Goal: Information Seeking & Learning: Learn about a topic

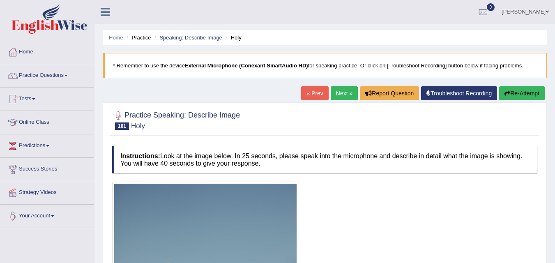
click at [55, 72] on link "Practice Questions" at bounding box center [47, 74] width 94 height 21
click at [60, 77] on link "Practice Questions" at bounding box center [47, 74] width 94 height 21
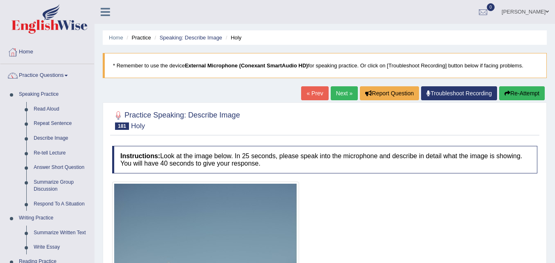
click at [28, 80] on link "Practice Questions" at bounding box center [47, 74] width 94 height 21
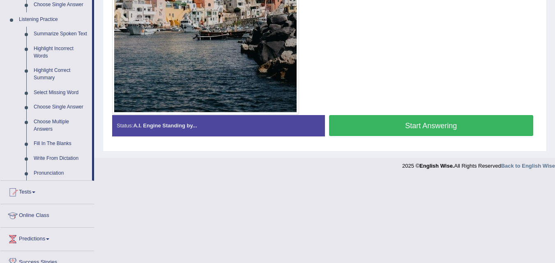
scroll to position [347, 0]
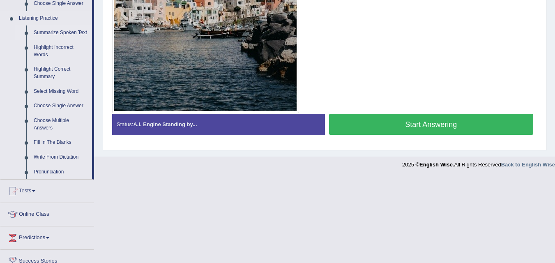
click at [73, 32] on link "Summarize Spoken Text" at bounding box center [61, 32] width 62 height 15
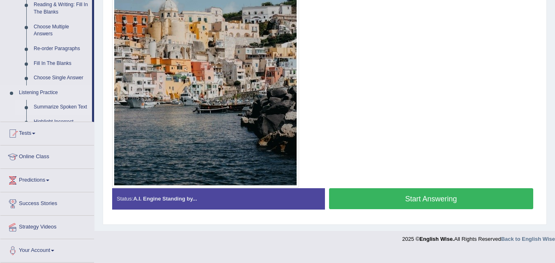
scroll to position [381, 0]
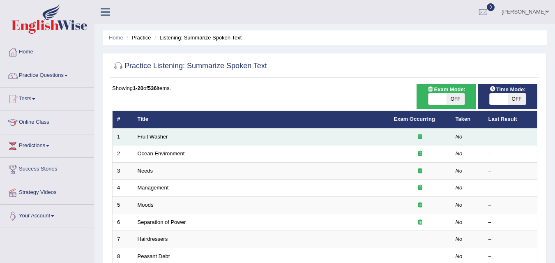
click at [376, 137] on td "Fruit Washer" at bounding box center [261, 136] width 256 height 17
click at [154, 138] on link "Fruit Washer" at bounding box center [153, 137] width 30 height 6
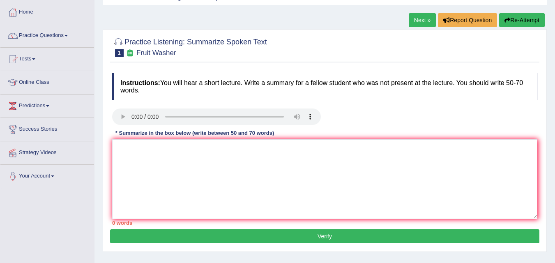
scroll to position [43, 0]
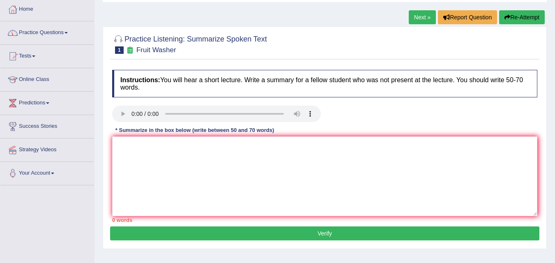
click at [41, 32] on link "Practice Questions" at bounding box center [47, 31] width 94 height 21
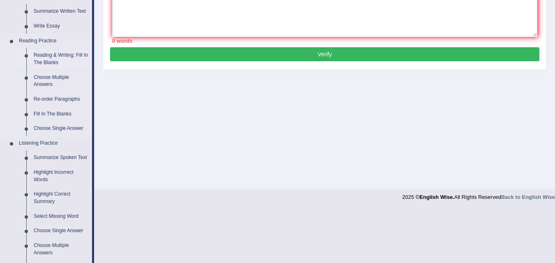
scroll to position [225, 0]
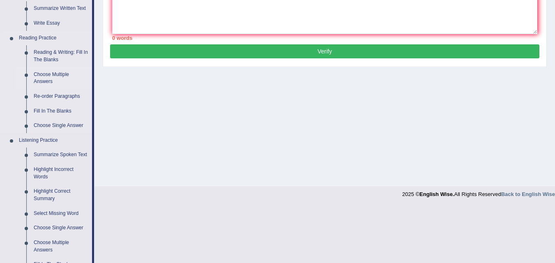
click at [46, 83] on link "Choose Multiple Answers" at bounding box center [61, 78] width 62 height 22
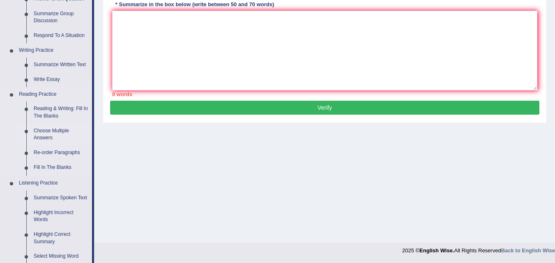
scroll to position [354, 0]
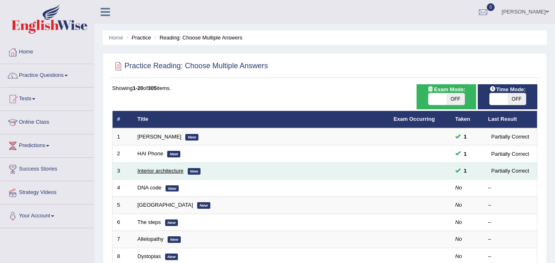
click at [159, 173] on link "Interior architecture" at bounding box center [161, 171] width 46 height 6
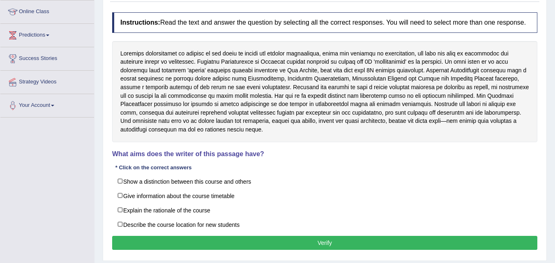
scroll to position [111, 0]
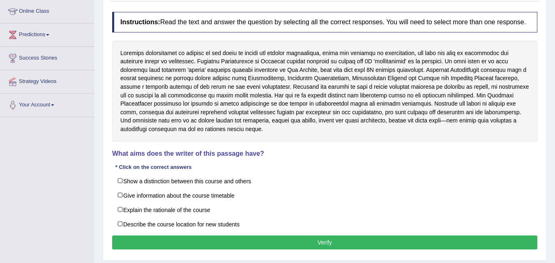
click at [124, 210] on label "Explain the rationale of the course" at bounding box center [324, 209] width 425 height 15
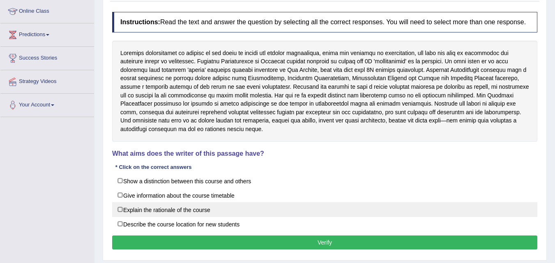
checkbox input "true"
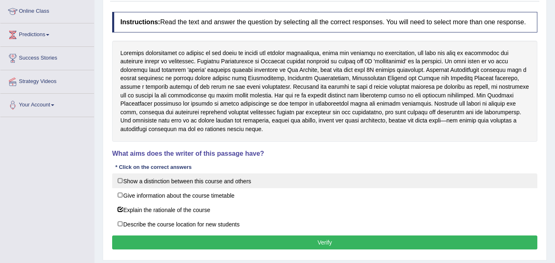
click at [121, 180] on label "Show a distinction between this course and others" at bounding box center [324, 180] width 425 height 15
checkbox input "true"
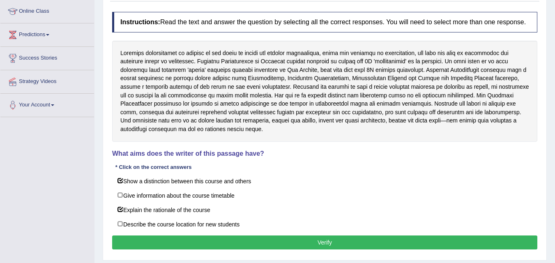
click at [347, 242] on button "Verify" at bounding box center [324, 242] width 425 height 14
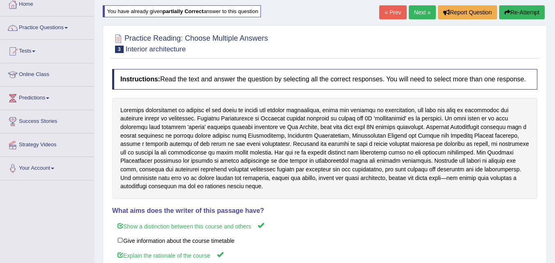
scroll to position [44, 0]
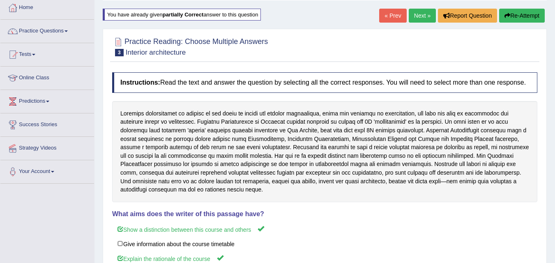
click at [418, 16] on link "Next »" at bounding box center [422, 16] width 27 height 14
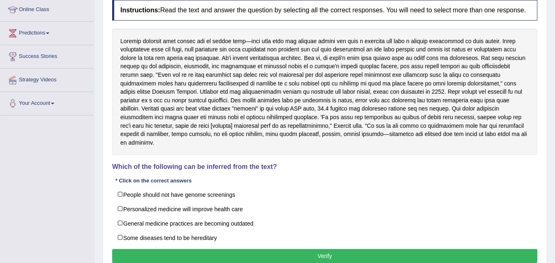
scroll to position [115, 0]
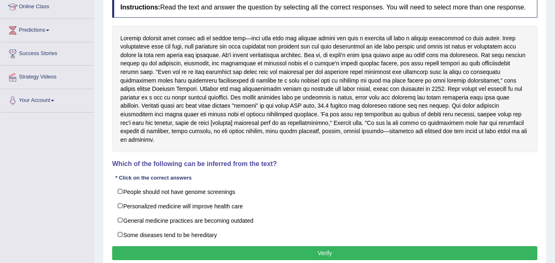
click at [122, 217] on label "General medicine practices are becoming outdated" at bounding box center [324, 220] width 425 height 15
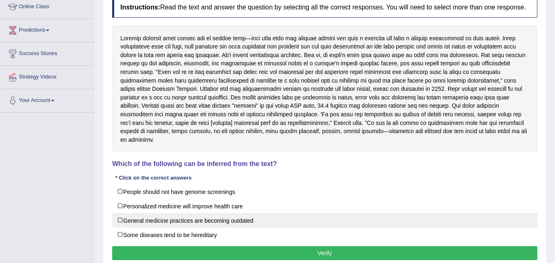
checkbox input "true"
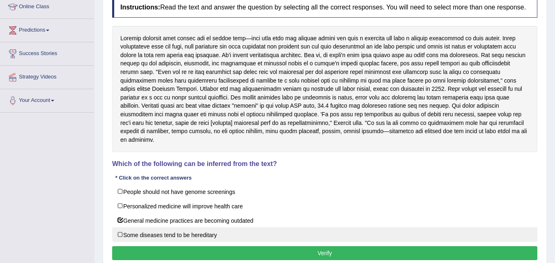
click at [122, 230] on label "Some diseases tend to be hereditary" at bounding box center [324, 234] width 425 height 15
checkbox input "true"
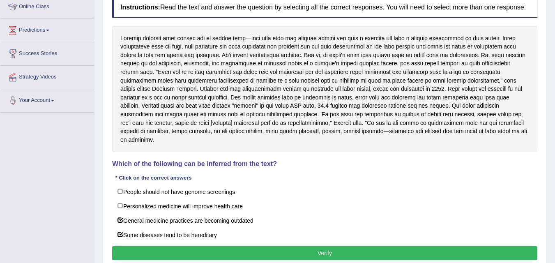
click at [306, 246] on button "Verify" at bounding box center [324, 253] width 425 height 14
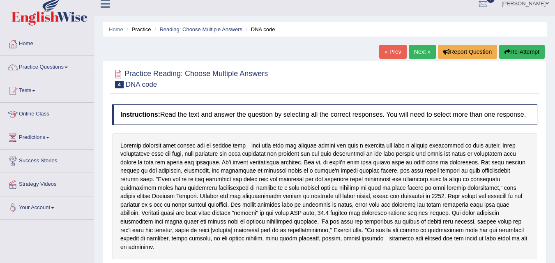
scroll to position [9, 0]
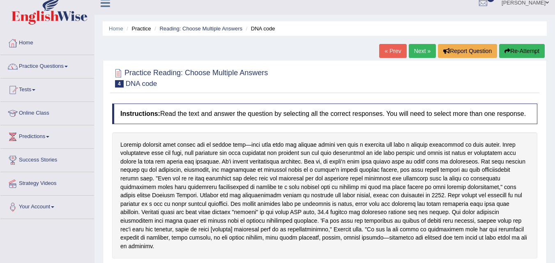
click at [419, 48] on link "Next »" at bounding box center [422, 51] width 27 height 14
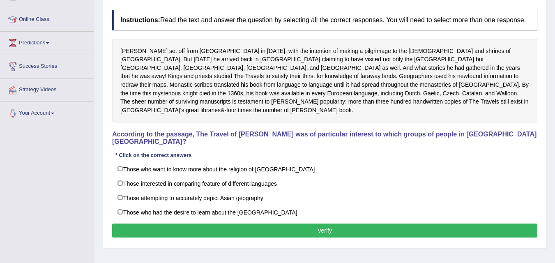
scroll to position [104, 0]
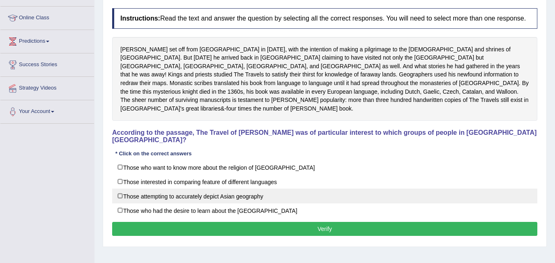
click at [124, 189] on label "Those attempting to accurately depict Asian geography" at bounding box center [324, 196] width 425 height 15
checkbox input "true"
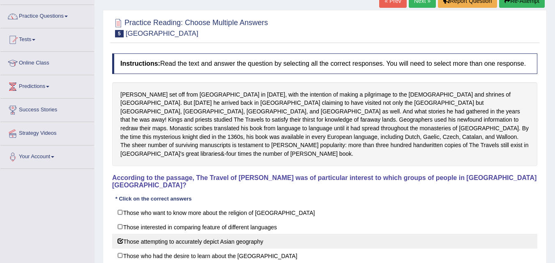
scroll to position [60, 0]
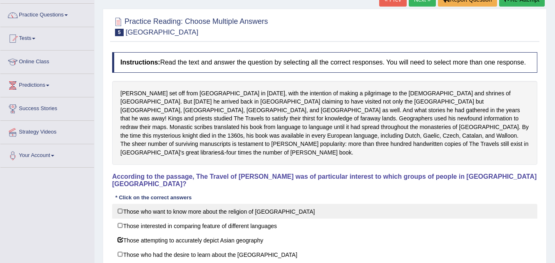
click at [127, 204] on label "Those who want to know more about the religion of Asia" at bounding box center [324, 211] width 425 height 15
checkbox input "true"
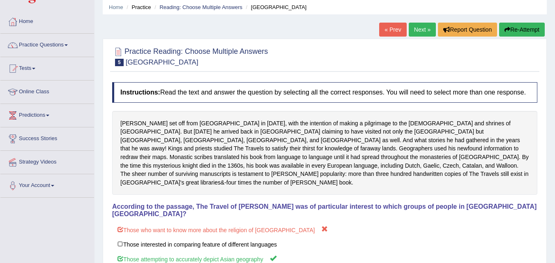
scroll to position [0, 0]
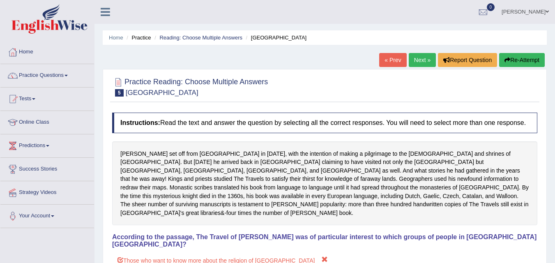
click at [420, 60] on link "Next »" at bounding box center [422, 60] width 27 height 14
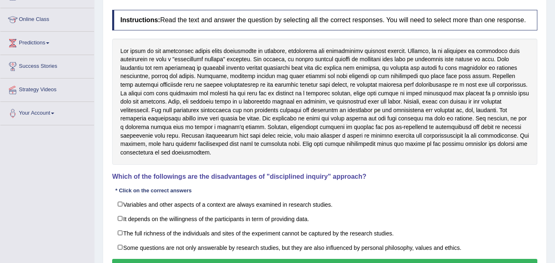
scroll to position [103, 0]
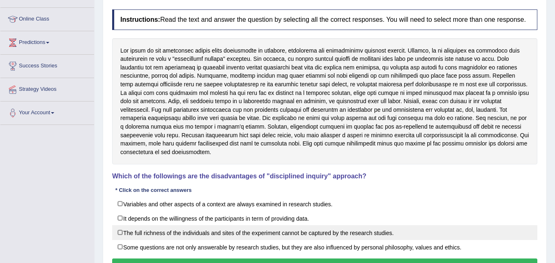
click at [122, 233] on label "The full richness of the individuals and sites of the experiment cannot be capt…" at bounding box center [324, 232] width 425 height 15
checkbox input "true"
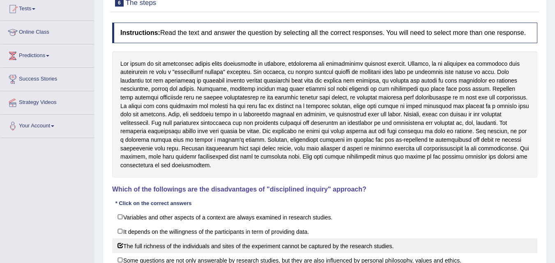
scroll to position [90, 0]
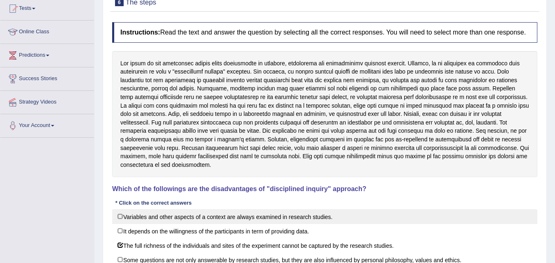
click at [126, 222] on label "Variables and other aspects of a context are always examined in research studie…" at bounding box center [324, 216] width 425 height 15
checkbox input "true"
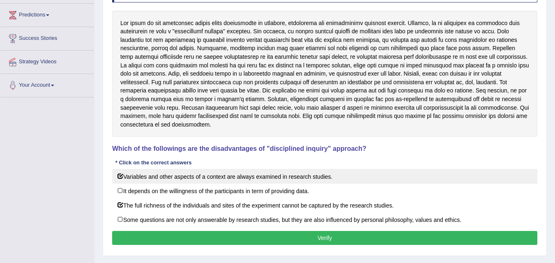
scroll to position [131, 0]
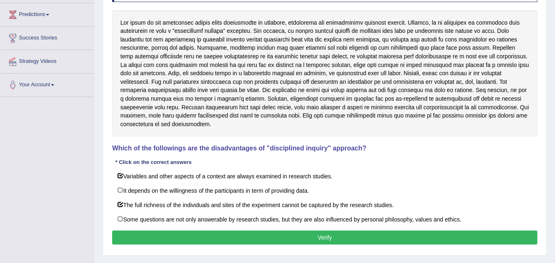
click at [470, 240] on button "Verify" at bounding box center [324, 237] width 425 height 14
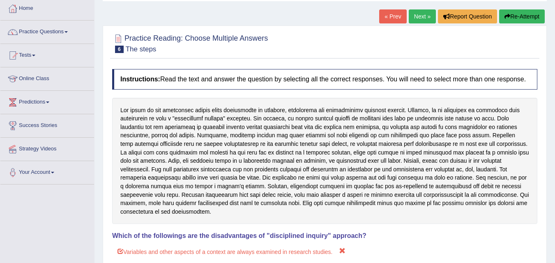
scroll to position [43, 0]
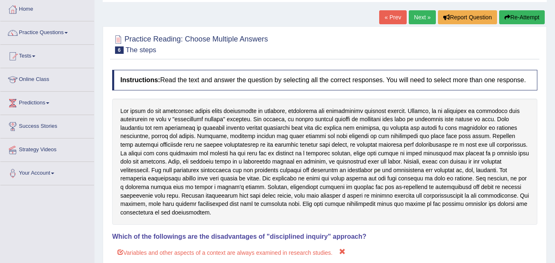
click at [418, 15] on link "Next »" at bounding box center [422, 17] width 27 height 14
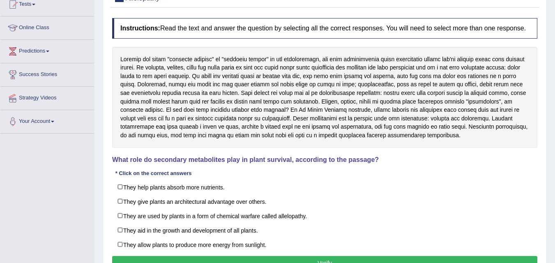
scroll to position [97, 0]
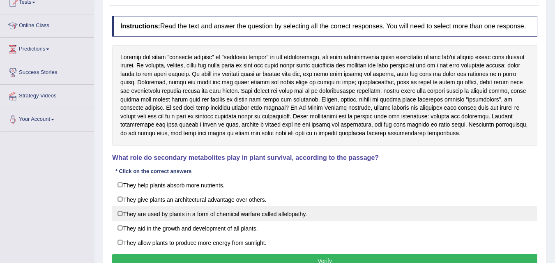
click at [118, 216] on label "They are used by plants in a form of chemical warfare called allelopathy." at bounding box center [324, 213] width 425 height 15
checkbox input "true"
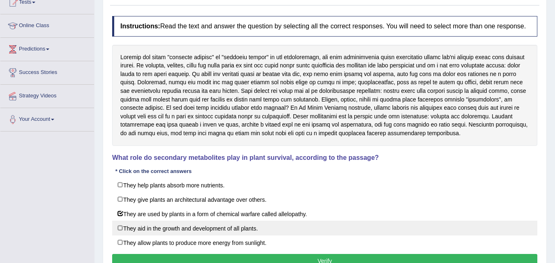
click at [121, 232] on label "They aid in the growth and development of all plants." at bounding box center [324, 228] width 425 height 15
checkbox input "true"
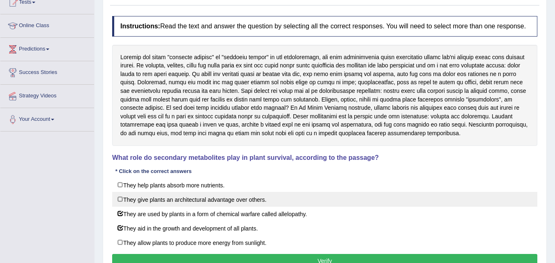
click at [126, 202] on label "They give plants an architectural advantage over others." at bounding box center [324, 199] width 425 height 15
checkbox input "true"
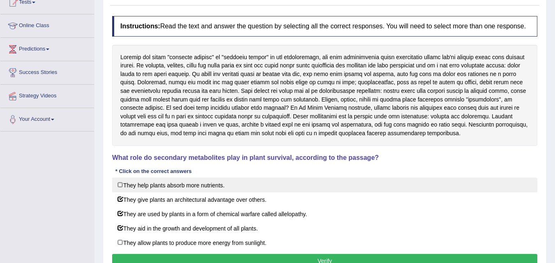
click at [124, 186] on label "They help plants absorb more nutrients." at bounding box center [324, 184] width 425 height 15
checkbox input "true"
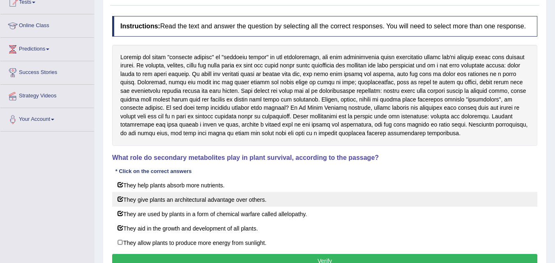
click at [120, 196] on label "They give plants an architectural advantage over others." at bounding box center [324, 199] width 425 height 15
checkbox input "false"
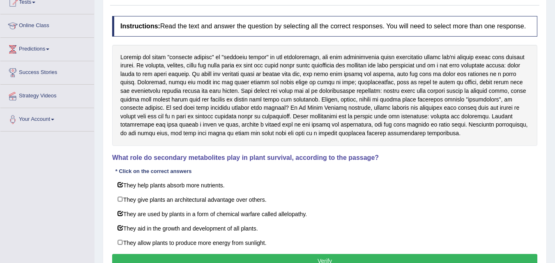
click at [357, 260] on button "Verify" at bounding box center [324, 261] width 425 height 14
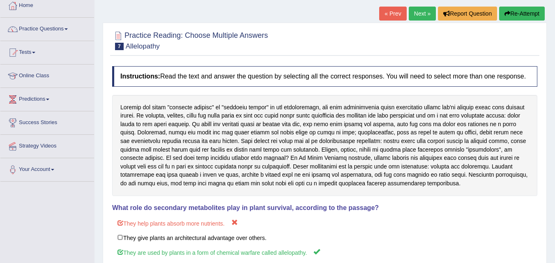
scroll to position [24, 0]
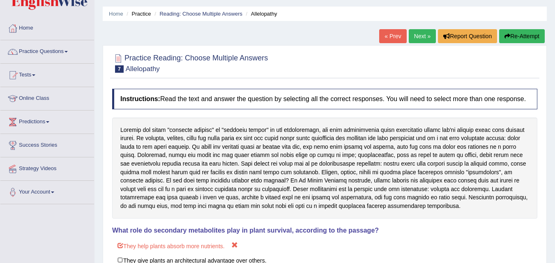
click at [419, 37] on link "Next »" at bounding box center [422, 36] width 27 height 14
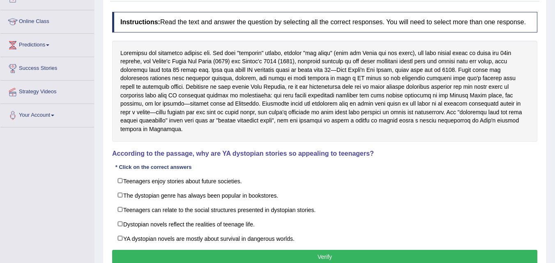
scroll to position [101, 0]
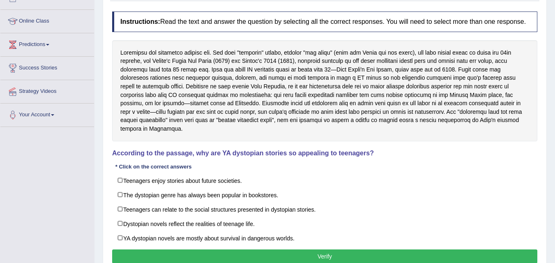
click at [124, 203] on label "Teenagers can relate to the social structures presented in dystopian stories." at bounding box center [324, 209] width 425 height 15
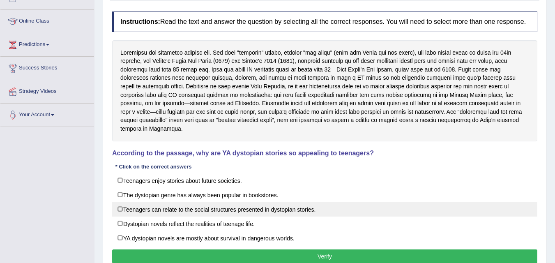
checkbox input "true"
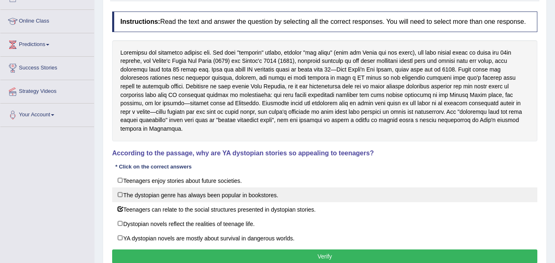
click at [120, 191] on label "The dystopian genre has always been popular in bookstores." at bounding box center [324, 194] width 425 height 15
checkbox input "true"
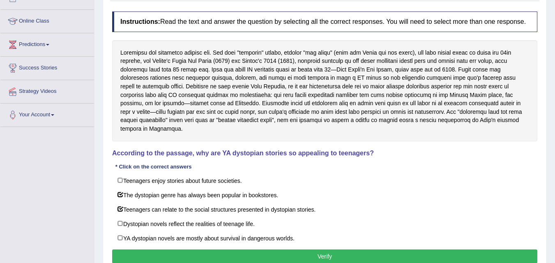
click at [350, 249] on button "Verify" at bounding box center [324, 256] width 425 height 14
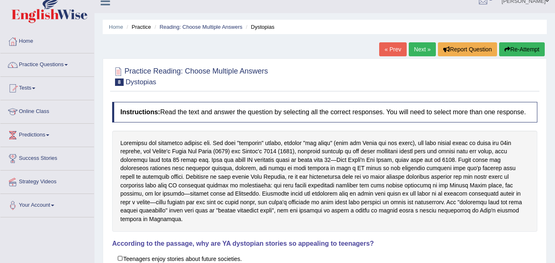
scroll to position [0, 0]
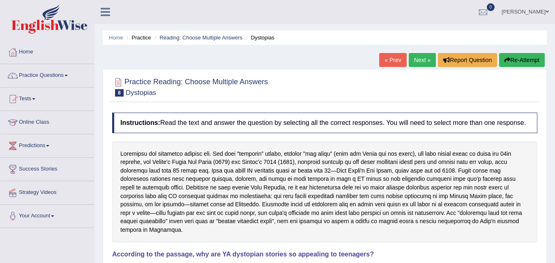
click at [417, 63] on link "Next »" at bounding box center [422, 60] width 27 height 14
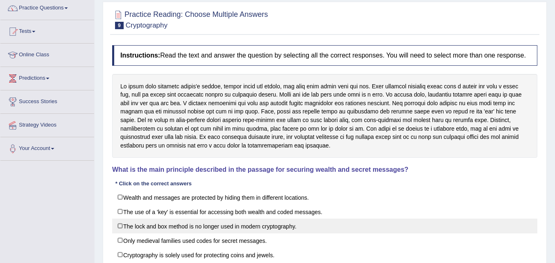
click at [120, 227] on label "The lock and box method is no longer used in modern cryptography." at bounding box center [324, 226] width 425 height 15
checkbox input "true"
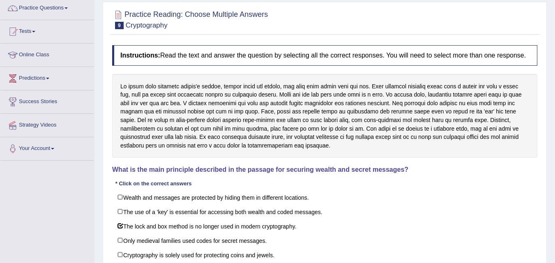
click at [55, 9] on link "Practice Questions" at bounding box center [47, 7] width 94 height 21
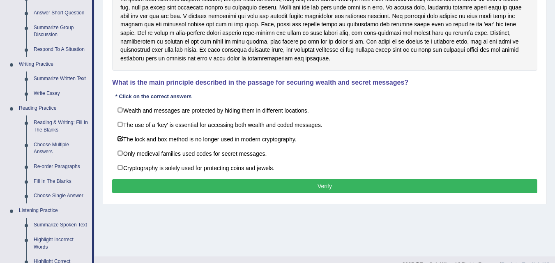
scroll to position [155, 0]
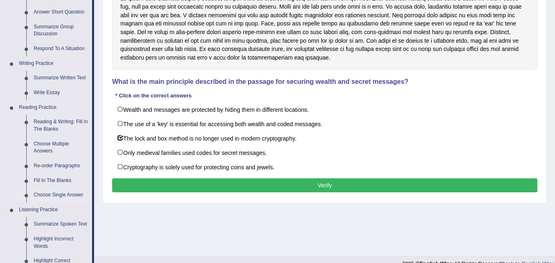
click at [70, 200] on link "Choose Single Answer" at bounding box center [61, 195] width 62 height 15
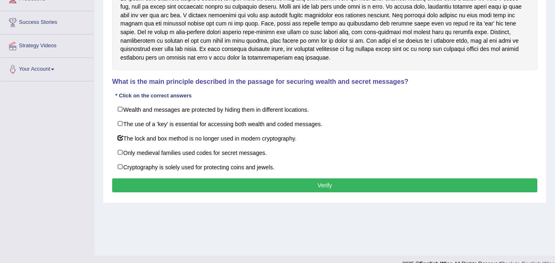
scroll to position [165, 0]
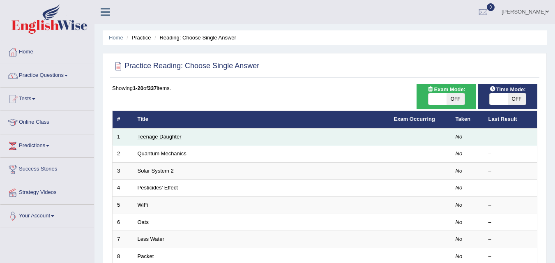
click at [171, 138] on link "Teenage Daughter" at bounding box center [160, 137] width 44 height 6
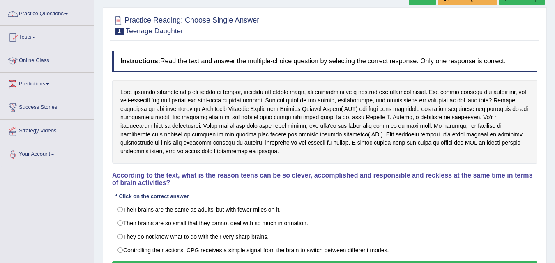
scroll to position [63, 0]
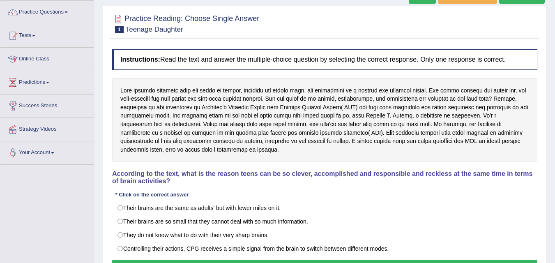
click at [128, 237] on label "They do not know what to do with their very sharp brains." at bounding box center [324, 235] width 425 height 14
radio input "true"
click at [2, 130] on link "Strategy Videos" at bounding box center [47, 128] width 94 height 21
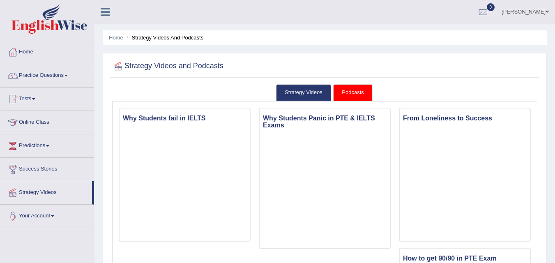
click at [63, 74] on link "Practice Questions" at bounding box center [47, 74] width 94 height 21
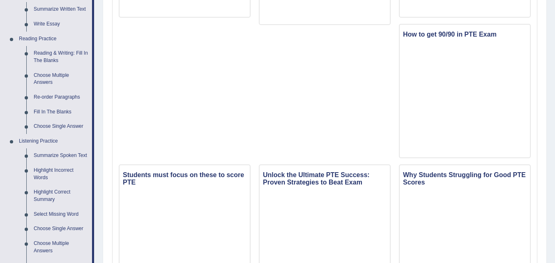
scroll to position [226, 0]
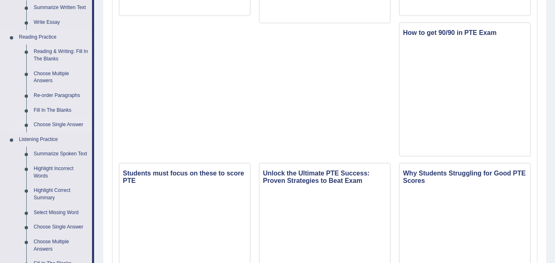
click at [57, 127] on link "Choose Single Answer" at bounding box center [61, 125] width 62 height 15
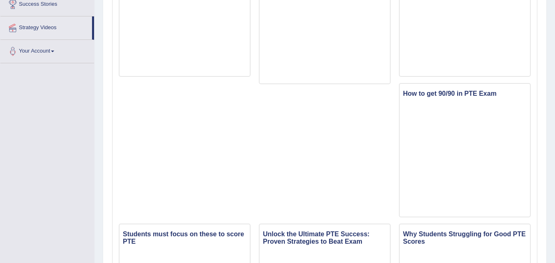
scroll to position [181, 0]
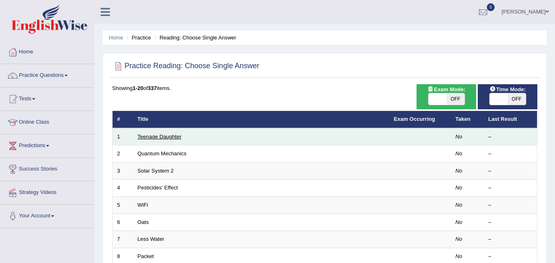
click at [156, 138] on link "Teenage Daughter" at bounding box center [160, 137] width 44 height 6
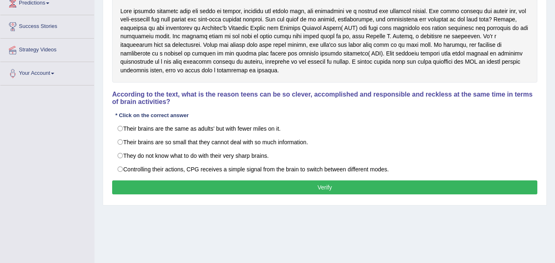
scroll to position [143, 0]
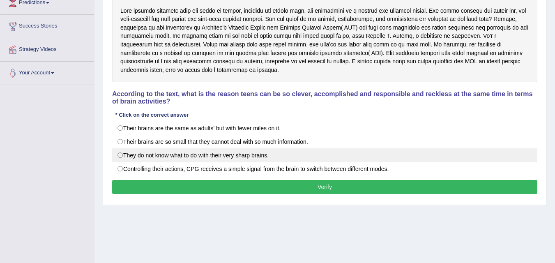
click at [145, 160] on label "They do not know what to do with their very sharp brains." at bounding box center [324, 155] width 425 height 14
radio input "true"
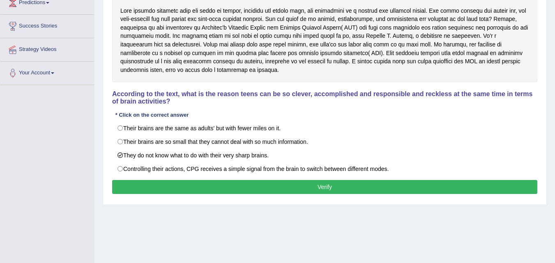
click at [165, 189] on button "Verify" at bounding box center [324, 187] width 425 height 14
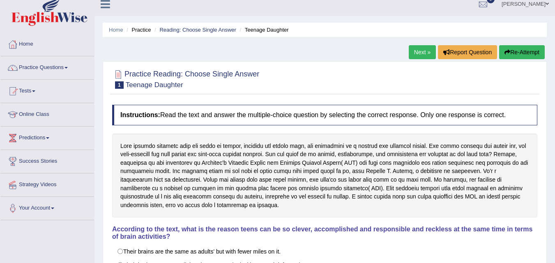
scroll to position [5, 0]
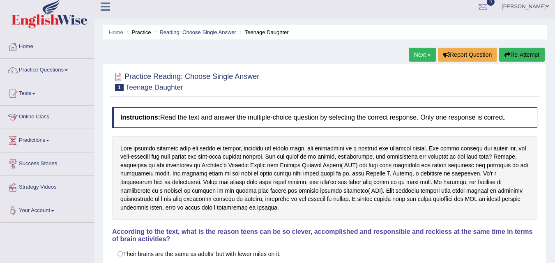
click at [416, 58] on link "Next »" at bounding box center [422, 55] width 27 height 14
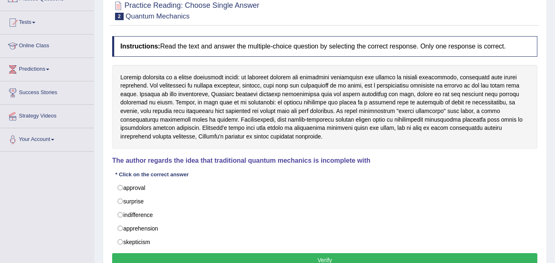
scroll to position [74, 0]
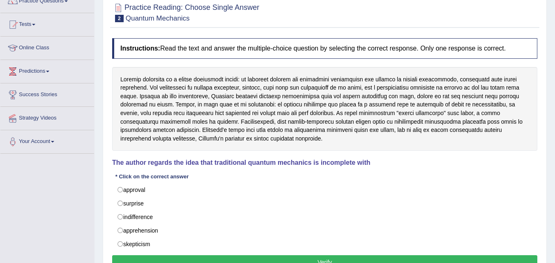
click at [114, 111] on div at bounding box center [324, 109] width 425 height 84
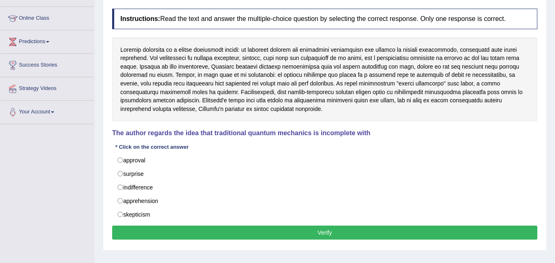
scroll to position [92, 0]
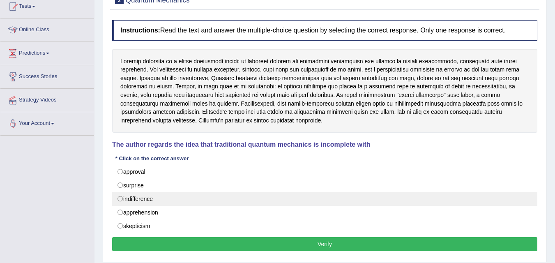
click at [135, 197] on label "indifference" at bounding box center [324, 199] width 425 height 14
radio input "true"
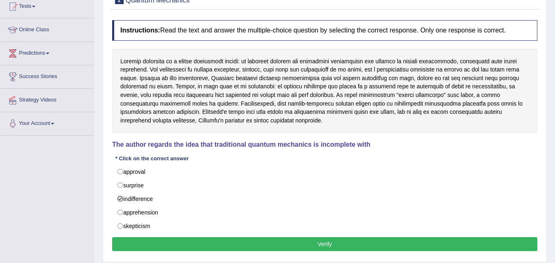
click at [144, 250] on button "Verify" at bounding box center [324, 244] width 425 height 14
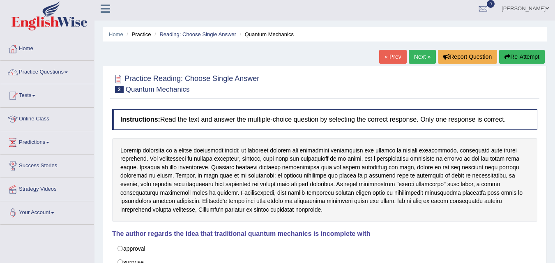
scroll to position [0, 0]
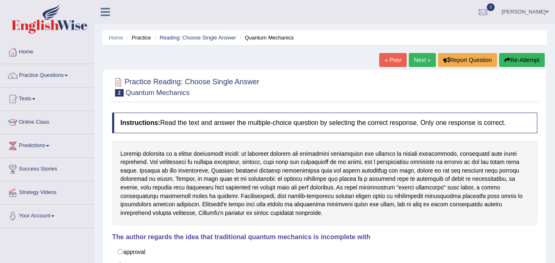
click at [417, 61] on link "Next »" at bounding box center [422, 60] width 27 height 14
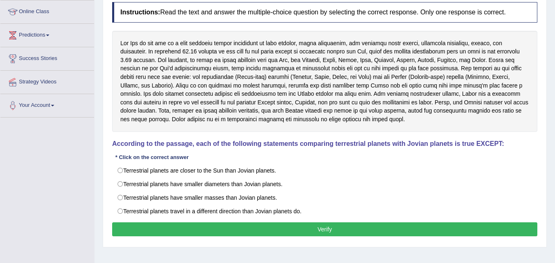
scroll to position [116, 0]
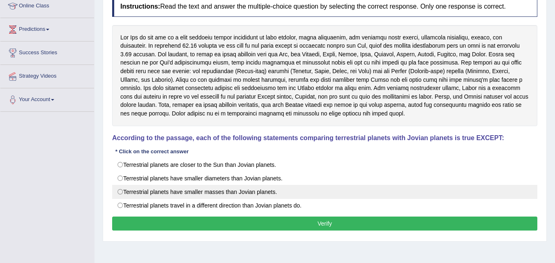
click at [123, 185] on label "Terrestrial planets have smaller masses than Jovian planets." at bounding box center [324, 192] width 425 height 14
radio input "true"
click at [121, 185] on label "Terrestrial planets have smaller masses than Jovian planets." at bounding box center [324, 192] width 425 height 14
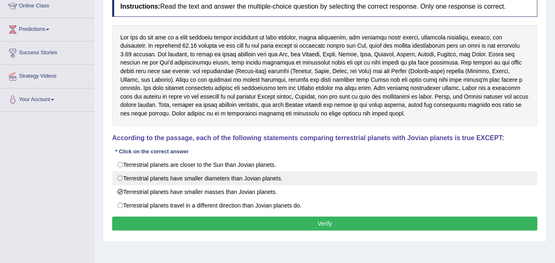
click at [127, 180] on label "Terrestrial planets have smaller diameters than Jovian planets." at bounding box center [324, 178] width 425 height 14
radio input "true"
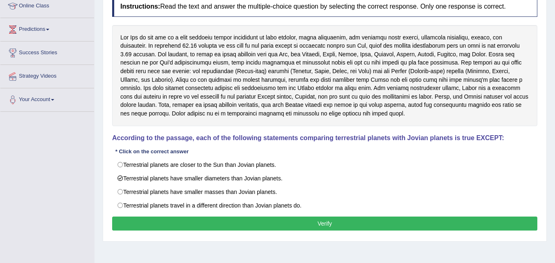
click at [185, 224] on button "Verify" at bounding box center [324, 224] width 425 height 14
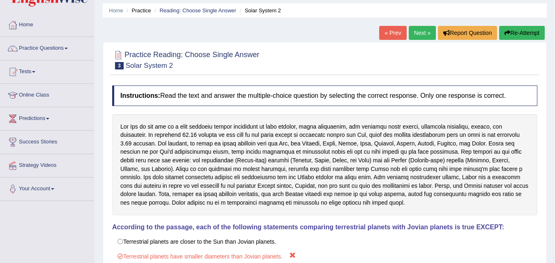
scroll to position [31, 0]
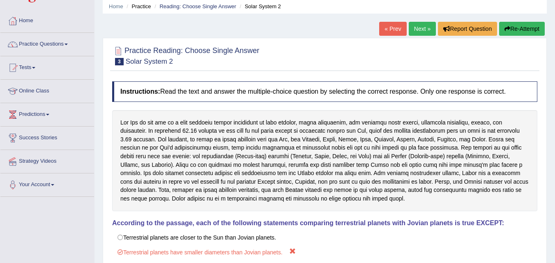
click at [51, 48] on link "Practice Questions" at bounding box center [47, 43] width 94 height 21
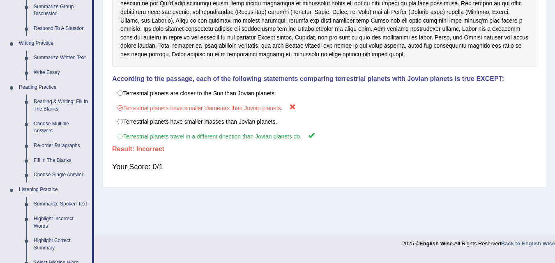
scroll to position [177, 0]
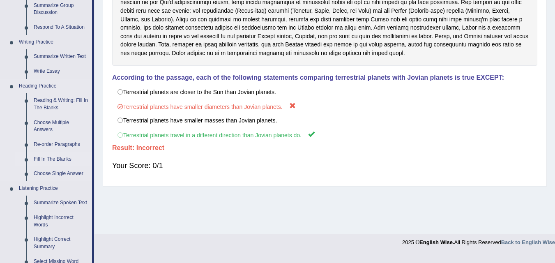
click at [67, 161] on link "Fill In The Blanks" at bounding box center [61, 159] width 62 height 15
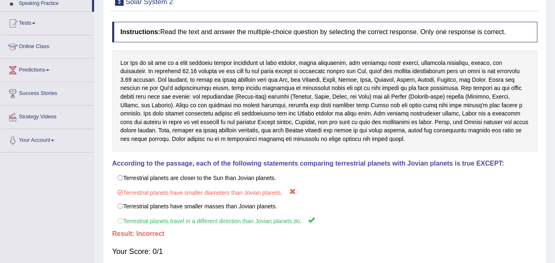
scroll to position [168, 0]
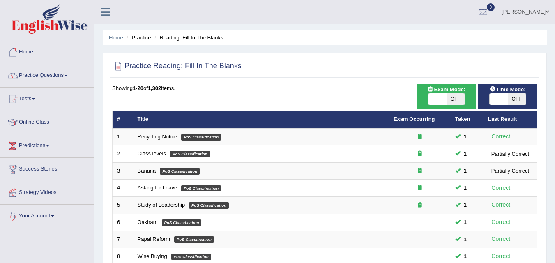
click at [68, 76] on span at bounding box center [66, 76] width 3 height 2
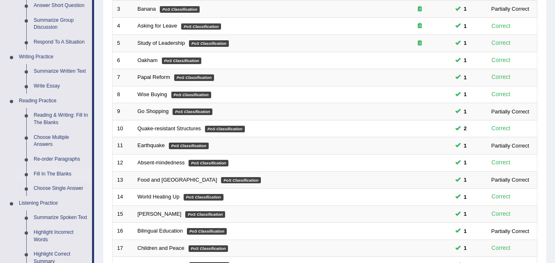
scroll to position [163, 0]
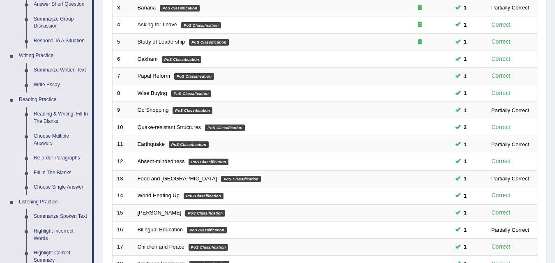
click at [77, 158] on link "Re-order Paragraphs" at bounding box center [61, 158] width 62 height 15
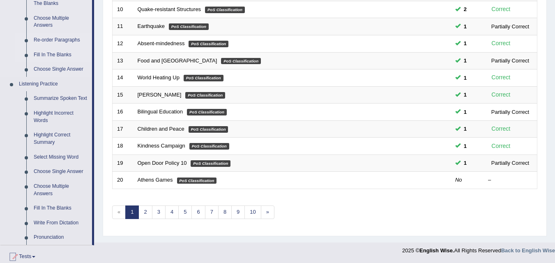
scroll to position [401, 0]
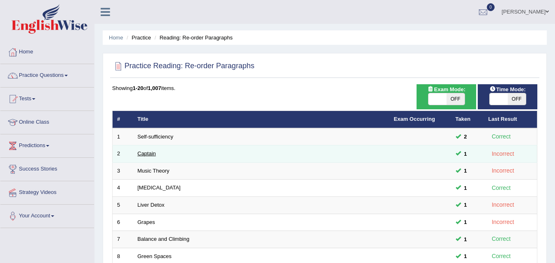
click at [140, 156] on link "Captain" at bounding box center [147, 153] width 18 height 6
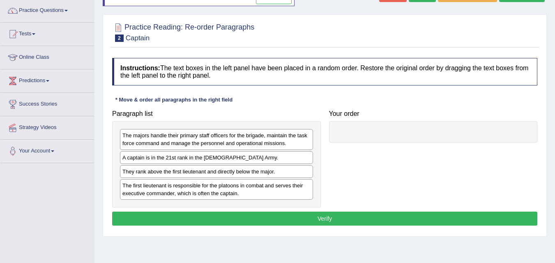
scroll to position [65, 0]
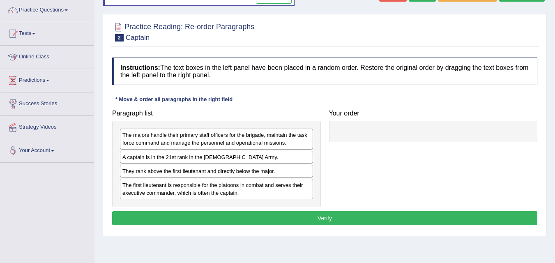
click at [290, 161] on div "A captain is in the 21st rank in the US Army." at bounding box center [216, 157] width 193 height 13
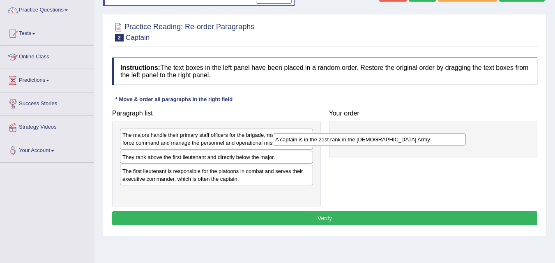
drag, startPoint x: 142, startPoint y: 158, endPoint x: 318, endPoint y: 131, distance: 177.9
click at [308, 136] on div "A captain is in the 21st rank in the US Army." at bounding box center [369, 139] width 193 height 13
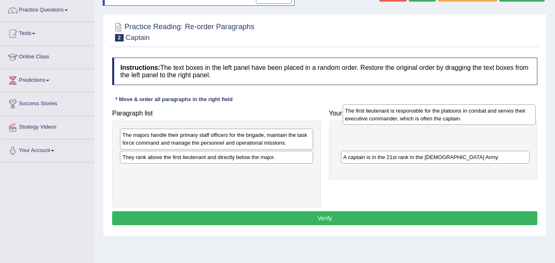
drag, startPoint x: 233, startPoint y: 178, endPoint x: 445, endPoint y: 139, distance: 215.6
click at [457, 123] on div "The first lieutenant is responsible for the platoons in combat and serves their…" at bounding box center [439, 114] width 193 height 21
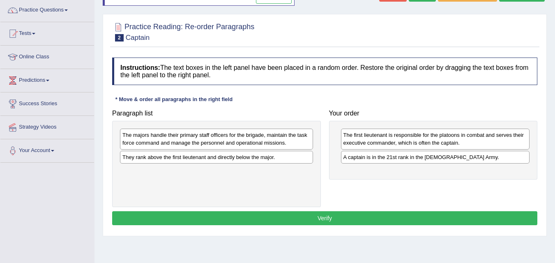
click at [192, 159] on div "They rank above the first lieutenant and directly below the major." at bounding box center [216, 157] width 193 height 13
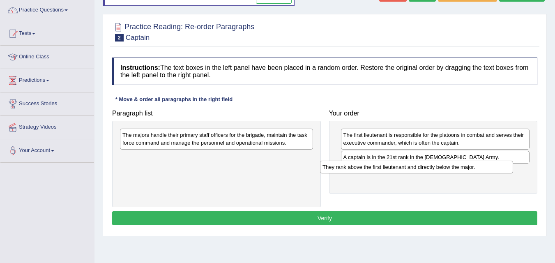
drag, startPoint x: 192, startPoint y: 159, endPoint x: 394, endPoint y: 169, distance: 202.0
click at [392, 169] on div "They rank above the first lieutenant and directly below the major." at bounding box center [416, 167] width 193 height 13
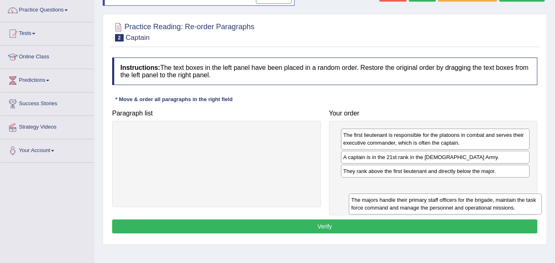
drag, startPoint x: 191, startPoint y: 138, endPoint x: 419, endPoint y: 196, distance: 235.2
click at [419, 196] on div "The majors handle their primary staff officers for the brigade, maintain the ta…" at bounding box center [445, 204] width 193 height 21
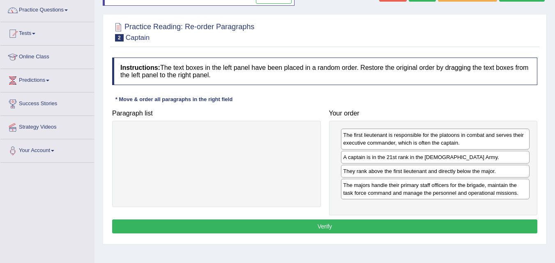
click at [378, 226] on button "Verify" at bounding box center [324, 226] width 425 height 14
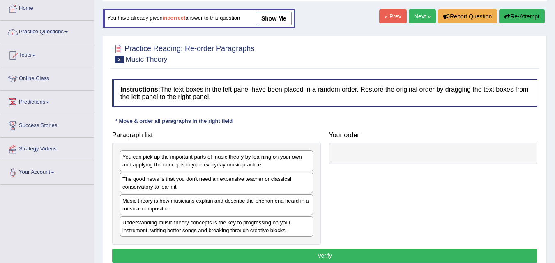
scroll to position [45, 0]
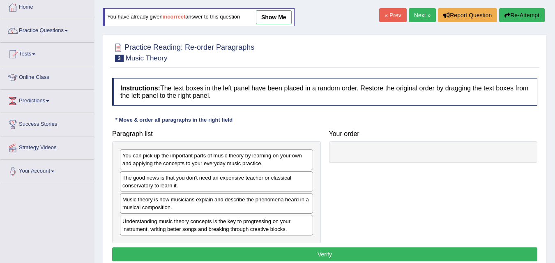
click at [68, 31] on span at bounding box center [66, 31] width 3 height 2
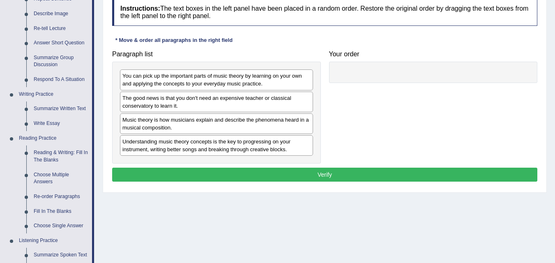
scroll to position [125, 0]
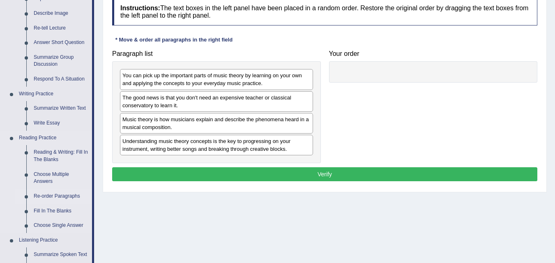
click at [68, 196] on link "Re-order Paragraphs" at bounding box center [61, 196] width 62 height 15
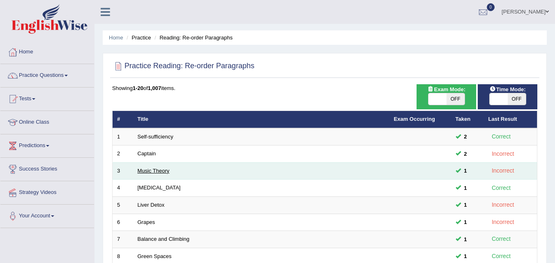
click at [149, 169] on link "Music Theory" at bounding box center [154, 171] width 32 height 6
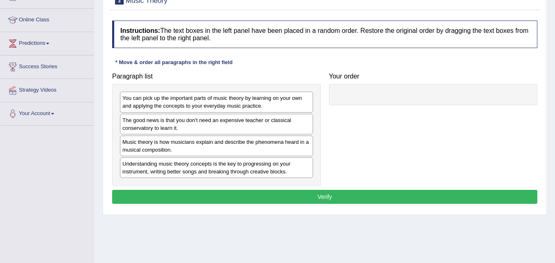
scroll to position [98, 0]
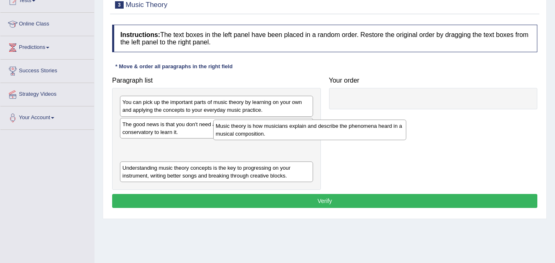
drag, startPoint x: 169, startPoint y: 159, endPoint x: 372, endPoint y: 107, distance: 210.0
click at [334, 120] on div "Music theory is how musicians explain and describe the phenomena heard in a mus…" at bounding box center [309, 130] width 193 height 21
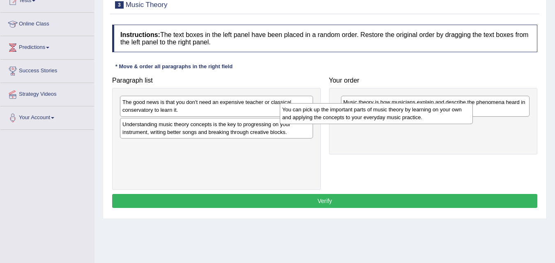
drag, startPoint x: 182, startPoint y: 102, endPoint x: 366, endPoint y: 133, distance: 185.9
click at [344, 111] on div "You can pick up the important parts of music theory by learning on your own and…" at bounding box center [376, 113] width 193 height 21
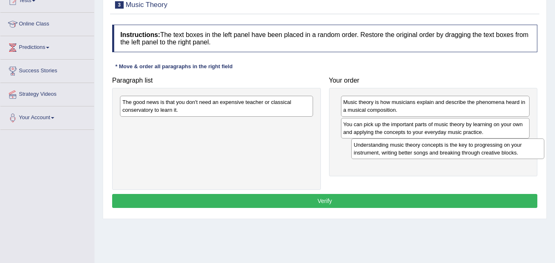
drag, startPoint x: 218, startPoint y: 131, endPoint x: 446, endPoint y: 148, distance: 228.6
click at [448, 151] on div "Understanding music theory concepts is the key to progressing on your instrumen…" at bounding box center [447, 148] width 193 height 21
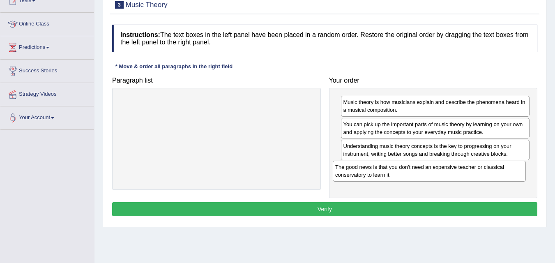
drag, startPoint x: 189, startPoint y: 109, endPoint x: 402, endPoint y: 174, distance: 222.6
click at [402, 174] on div "The good news is that you don't need an expensive teacher or classical conserva…" at bounding box center [429, 171] width 193 height 21
click at [351, 210] on button "Verify" at bounding box center [324, 209] width 425 height 14
